Goal: Task Accomplishment & Management: Manage account settings

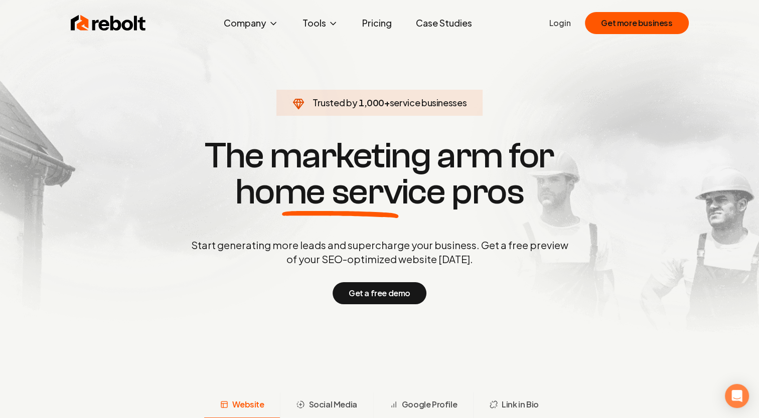
click at [497, 30] on ul "Login Get more business" at bounding box center [618, 23] width 139 height 22
click at [497, 26] on link "Login" at bounding box center [560, 23] width 22 height 12
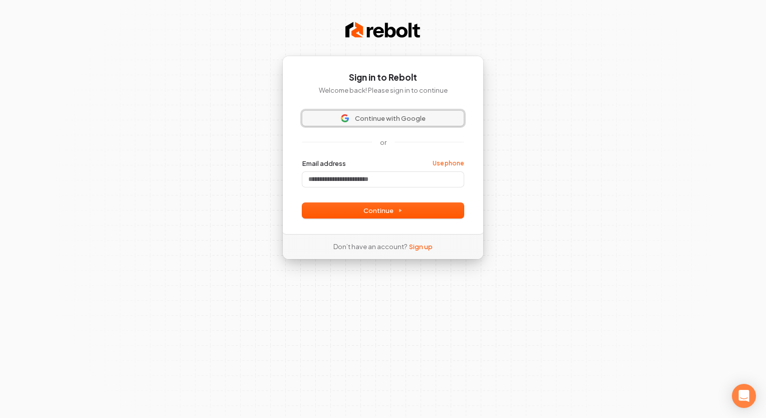
click at [411, 119] on span "Continue with Google" at bounding box center [390, 118] width 71 height 9
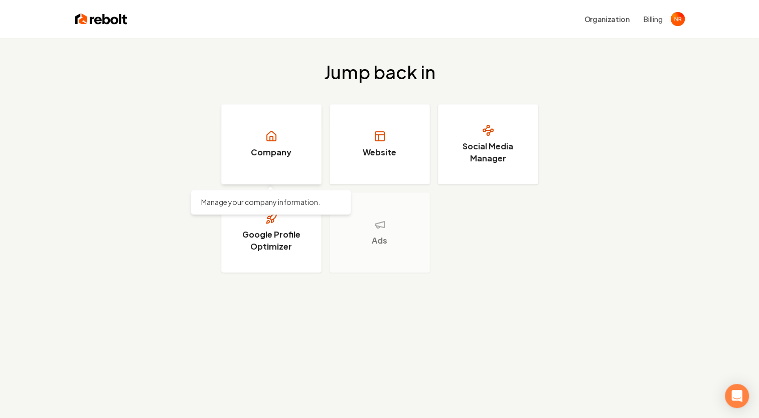
click at [294, 157] on link "Company" at bounding box center [271, 144] width 100 height 80
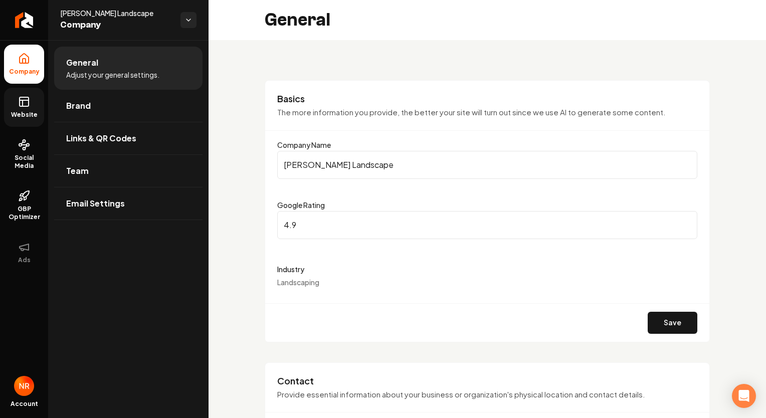
click at [30, 109] on link "Website" at bounding box center [24, 107] width 40 height 39
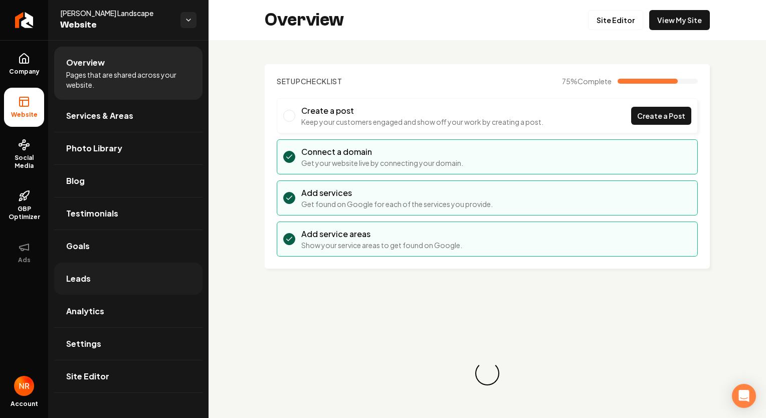
click at [103, 277] on link "Leads" at bounding box center [128, 279] width 148 height 32
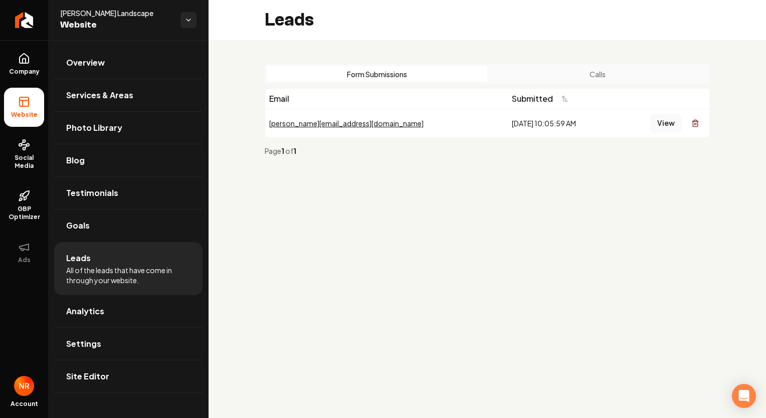
click at [658, 127] on button "View" at bounding box center [666, 123] width 31 height 18
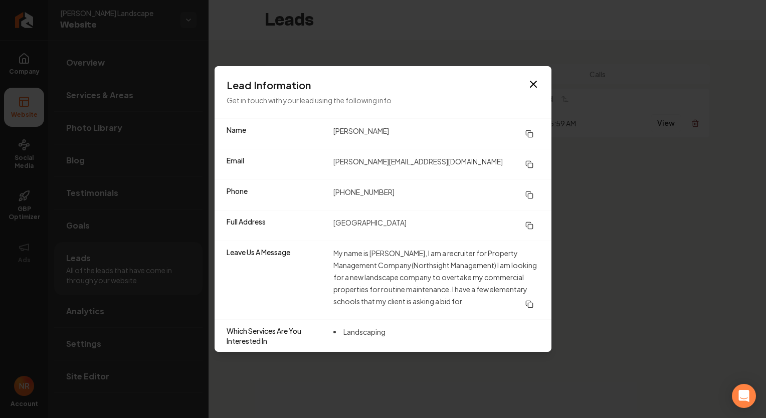
click at [527, 82] on h3 "Lead Information" at bounding box center [383, 85] width 313 height 14
click at [530, 86] on icon "button" at bounding box center [534, 84] width 12 height 12
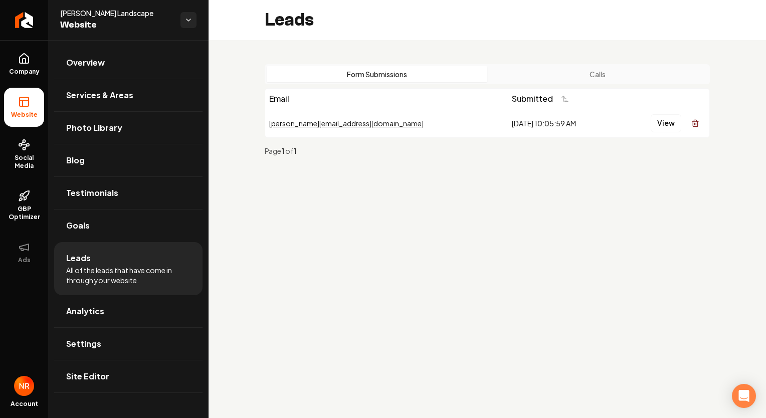
click at [512, 119] on div "9/29/2025, 10:05:59 AM" at bounding box center [562, 123] width 100 height 10
click at [673, 125] on button "View" at bounding box center [666, 123] width 31 height 18
